Goal: Task Accomplishment & Management: Manage account settings

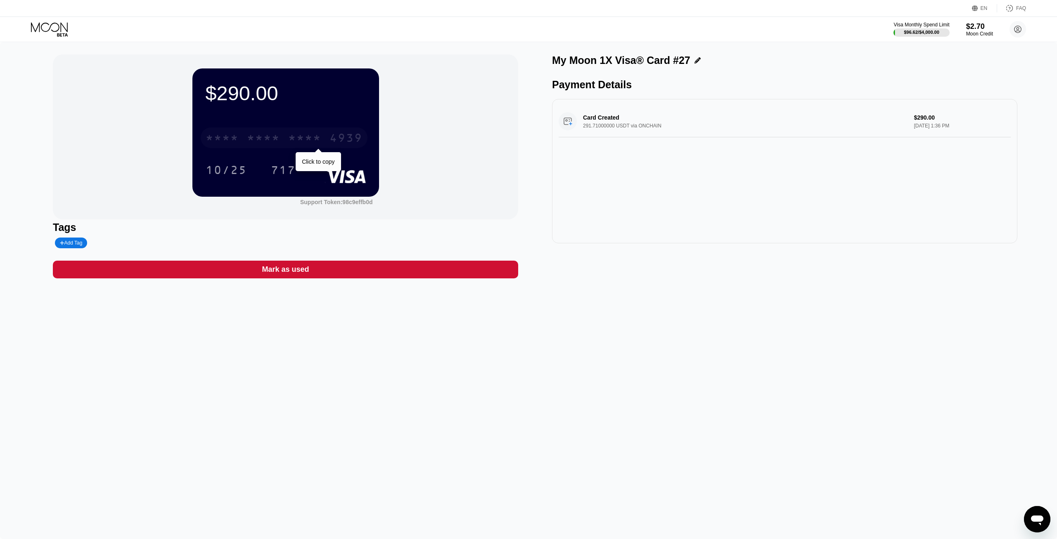
click at [334, 134] on div "* * * * * * * * * * * * 4939" at bounding box center [284, 138] width 167 height 21
click at [231, 164] on div "10/25" at bounding box center [226, 170] width 54 height 21
